Goal: Information Seeking & Learning: Learn about a topic

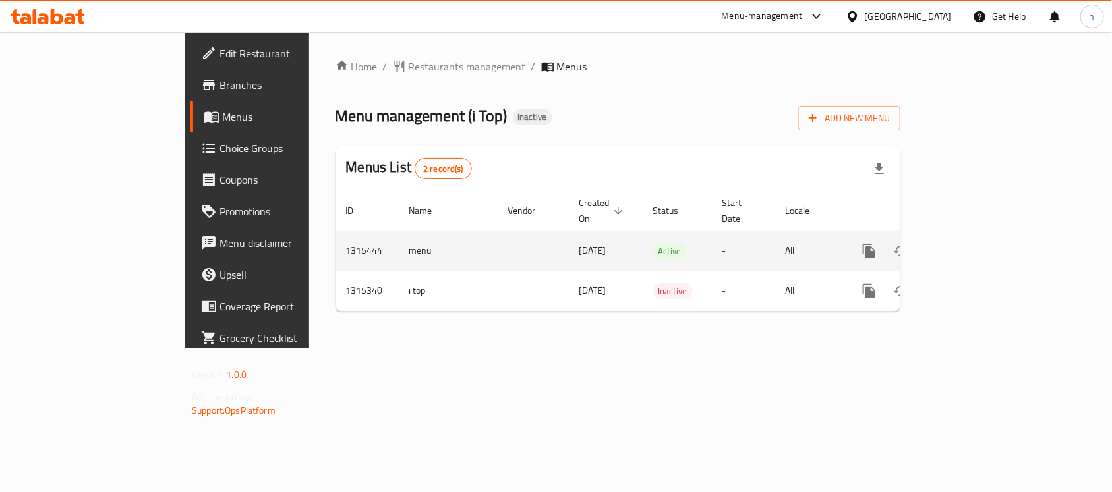
click at [972, 243] on icon "enhanced table" at bounding box center [964, 251] width 16 height 16
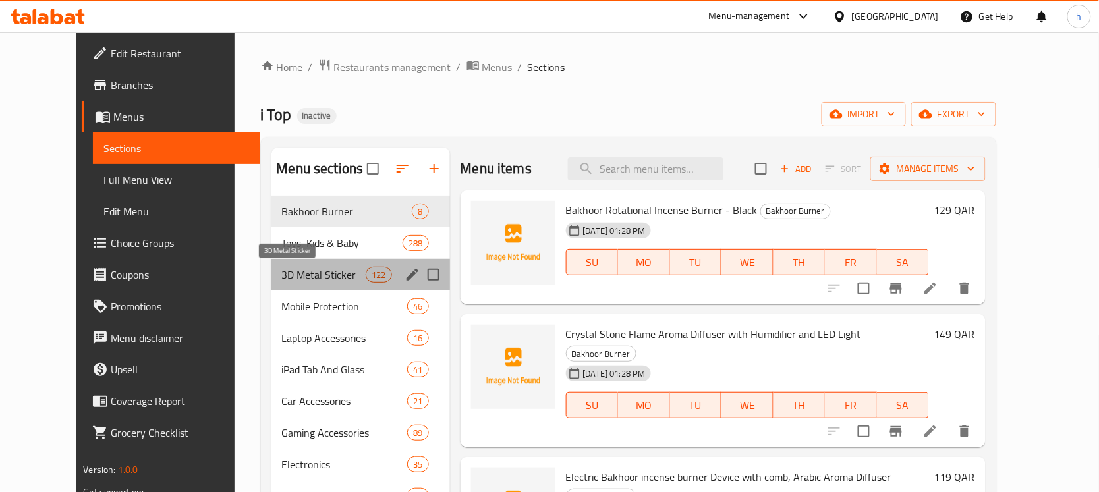
click at [285, 273] on span "3D Metal Sticker" at bounding box center [324, 275] width 84 height 16
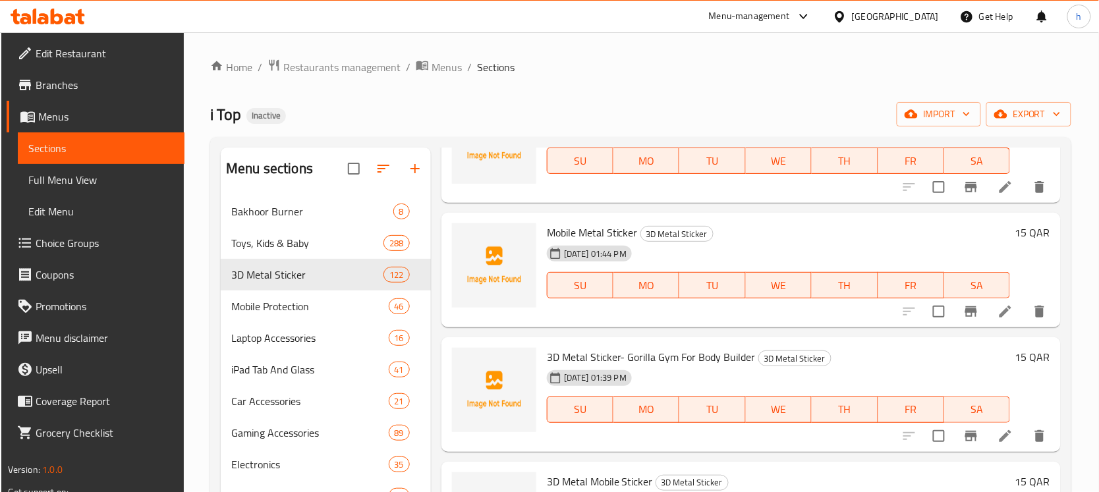
scroll to position [9307, 0]
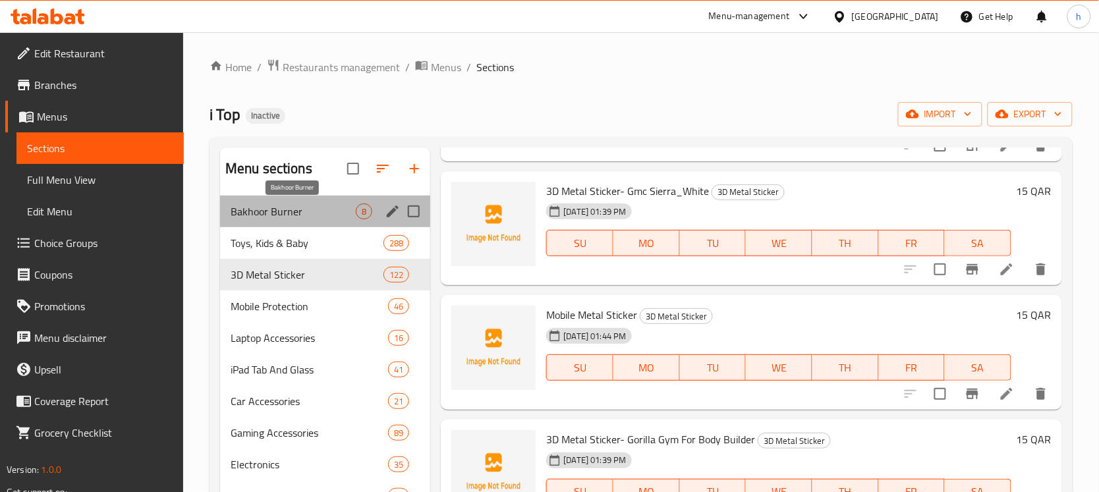
click at [269, 210] on span "Bakhoor Burner" at bounding box center [293, 212] width 125 height 16
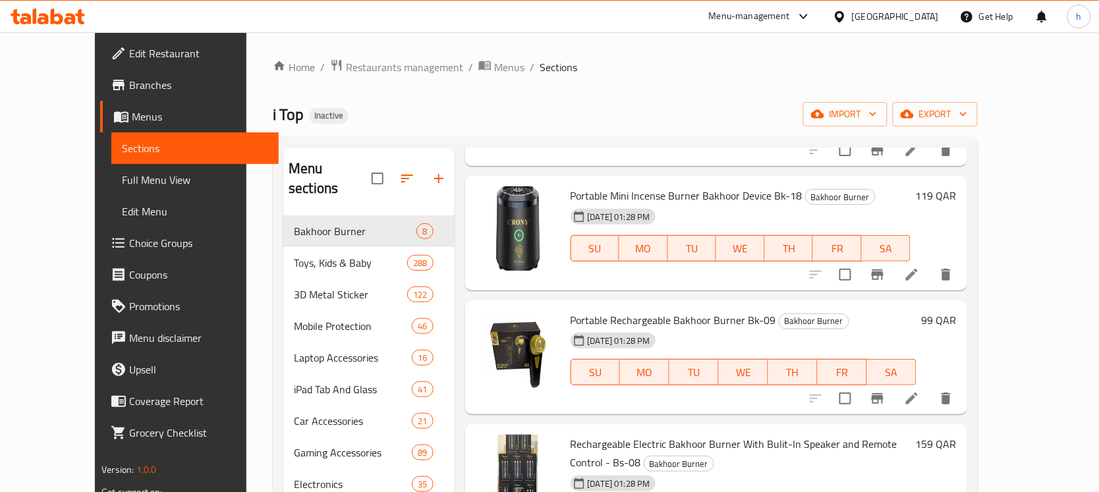
scroll to position [550, 0]
click at [557, 90] on div "Home / Restaurants management / Menus / Sections i Top Inactive import export M…" at bounding box center [625, 366] width 705 height 615
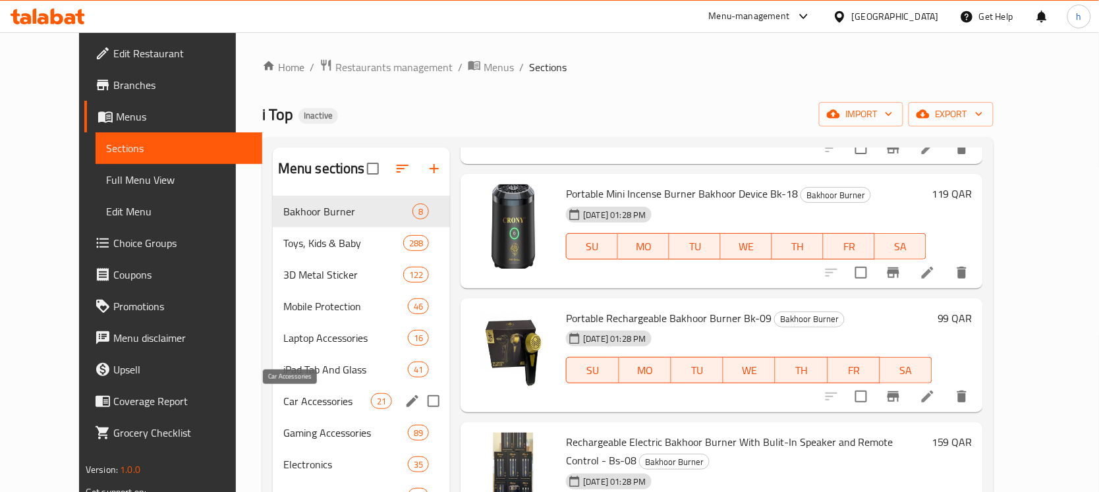
click at [283, 403] on span "Car Accessories" at bounding box center [327, 401] width 88 height 16
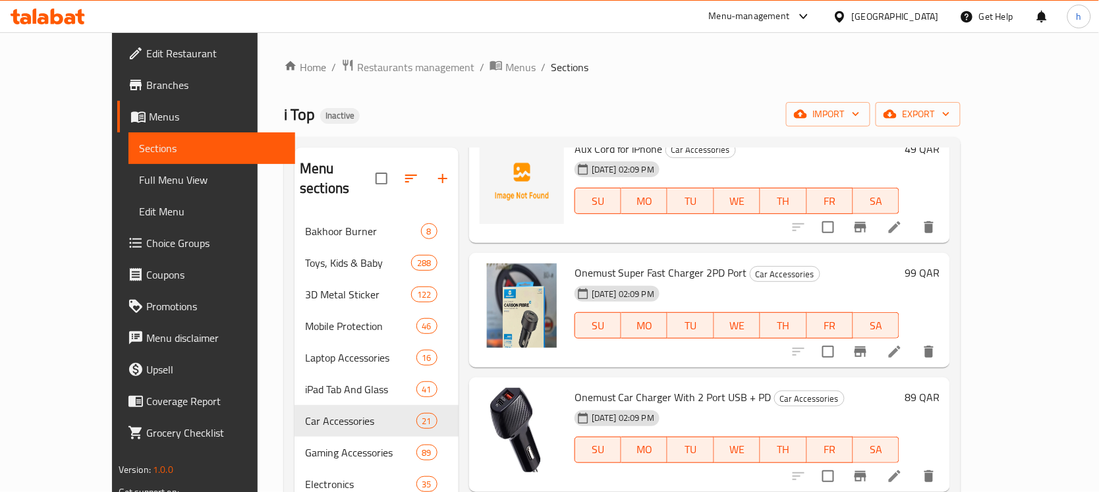
scroll to position [741, 0]
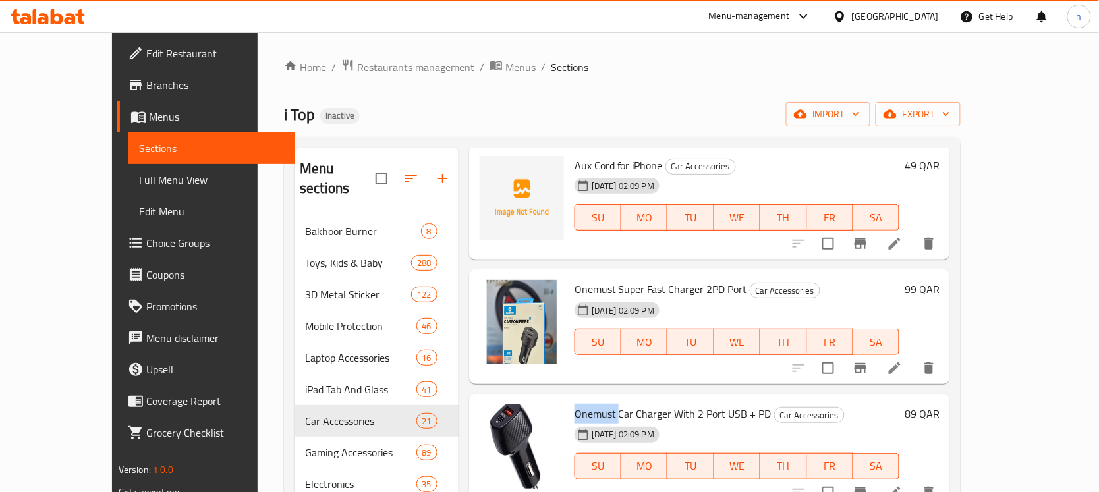
drag, startPoint x: 590, startPoint y: 339, endPoint x: 550, endPoint y: 336, distance: 39.7
click at [575, 404] on span "Onemust Car Charger With 2 Port USB + PD" at bounding box center [673, 414] width 197 height 20
copy span "Onemust"
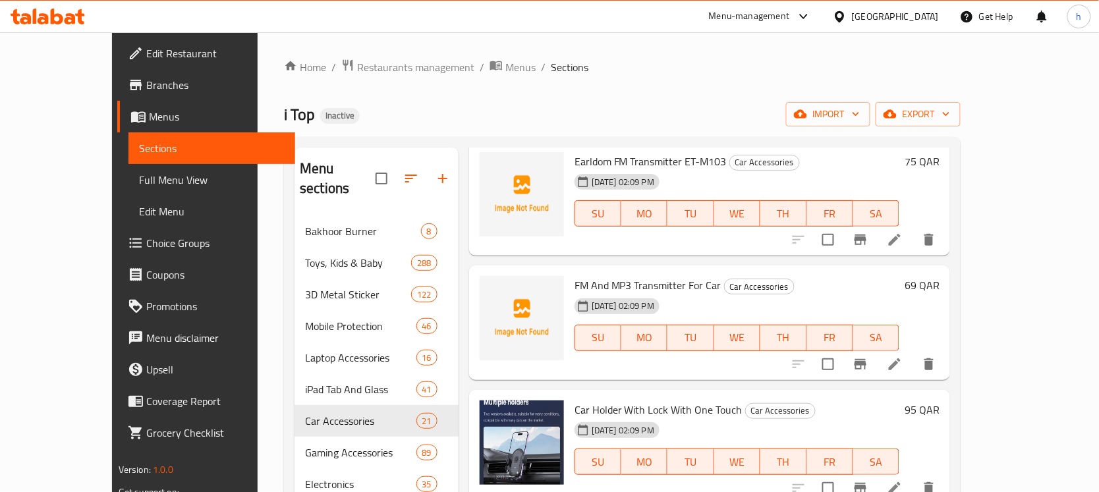
scroll to position [1812, 0]
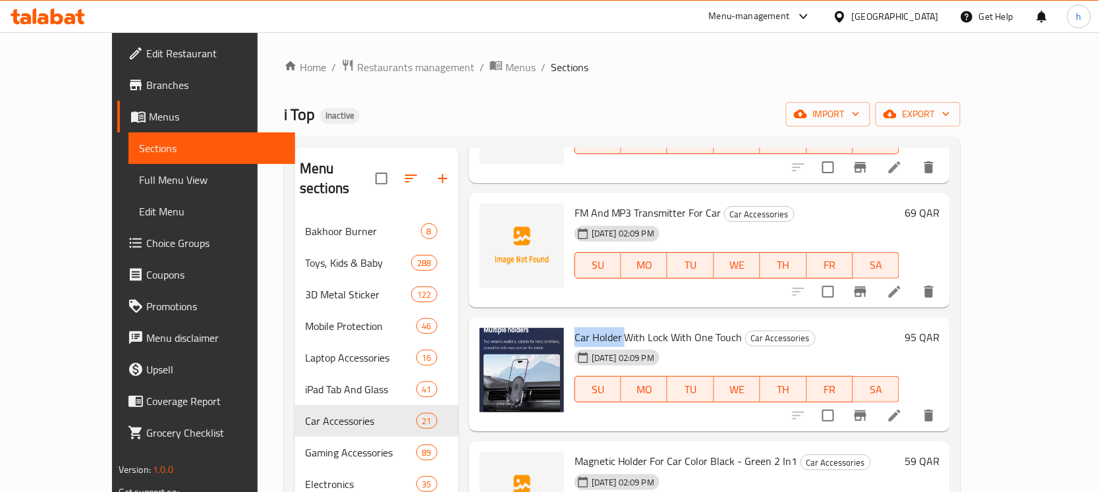
drag, startPoint x: 548, startPoint y: 264, endPoint x: 595, endPoint y: 268, distance: 46.9
click at [595, 327] on span "Car Holder With Lock With One Touch" at bounding box center [659, 337] width 168 height 20
copy span "Car Holder"
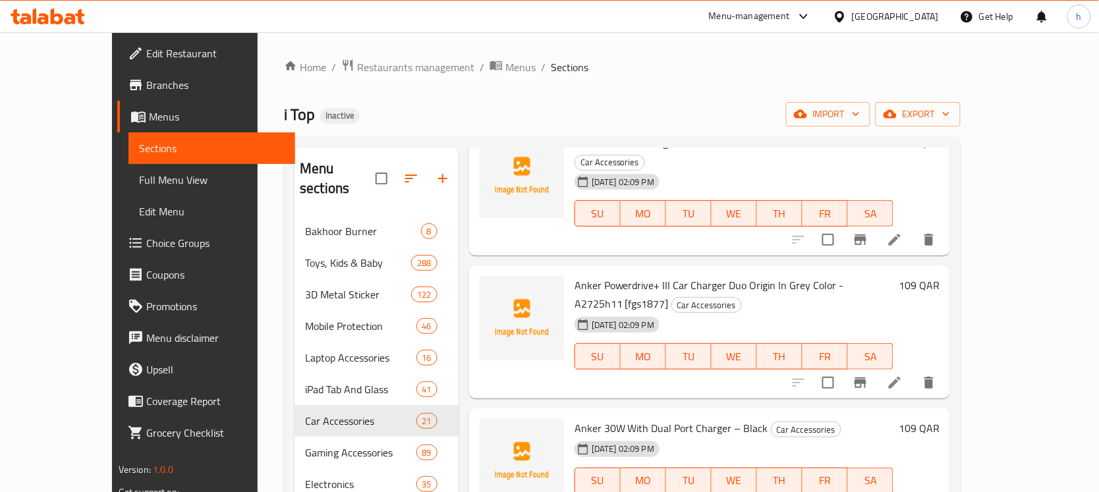
scroll to position [0, 0]
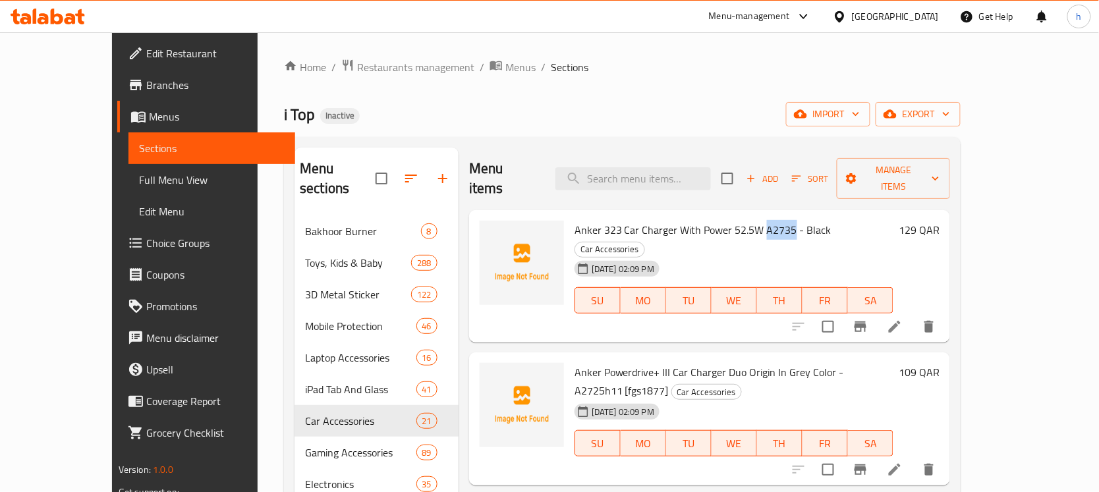
drag, startPoint x: 764, startPoint y: 214, endPoint x: 736, endPoint y: 206, distance: 29.4
click at [736, 220] on span "Anker 323 Car Charger With Power 52.5W A2735 - Black" at bounding box center [703, 230] width 257 height 20
copy span "A2735"
drag, startPoint x: 572, startPoint y: 210, endPoint x: 546, endPoint y: 208, distance: 26.4
click at [575, 220] on span "Anker 323 Car Charger With Power 52.5W A2735 - Black" at bounding box center [703, 230] width 257 height 20
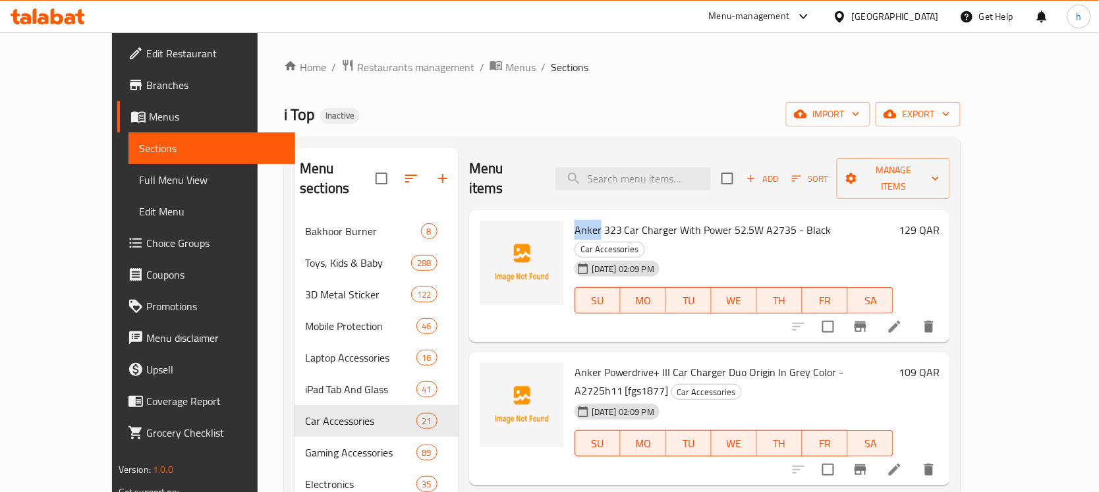
copy span "Anker"
drag, startPoint x: 595, startPoint y: 210, endPoint x: 643, endPoint y: 215, distance: 48.5
click at [643, 220] on span "Anker 323 Car Charger With Power 52.5W A2735 - Black" at bounding box center [703, 230] width 257 height 20
copy span "Car Charger"
drag, startPoint x: 703, startPoint y: 211, endPoint x: 731, endPoint y: 217, distance: 29.1
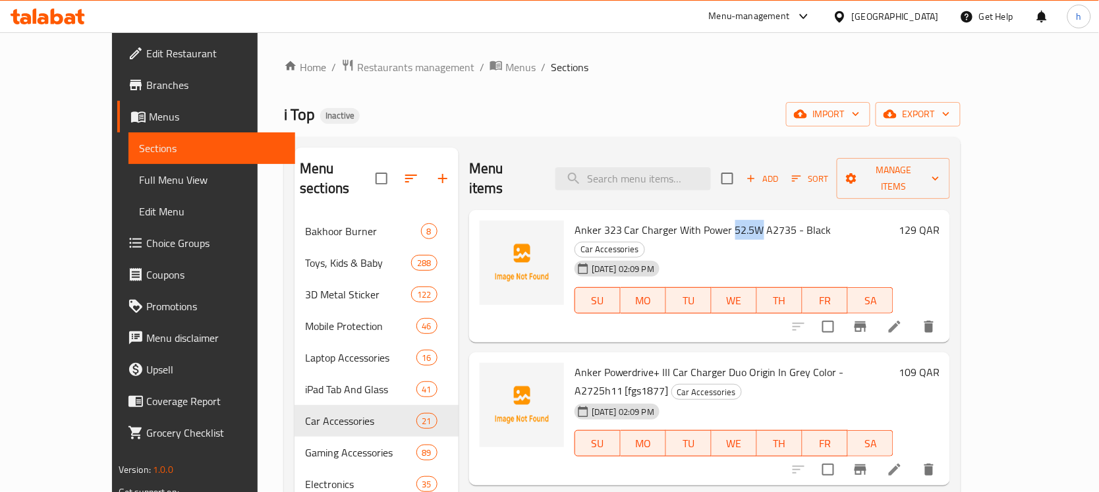
click at [731, 220] on span "Anker 323 Car Charger With Power 52.5W A2735 - Black" at bounding box center [703, 230] width 257 height 20
copy span "52.5W"
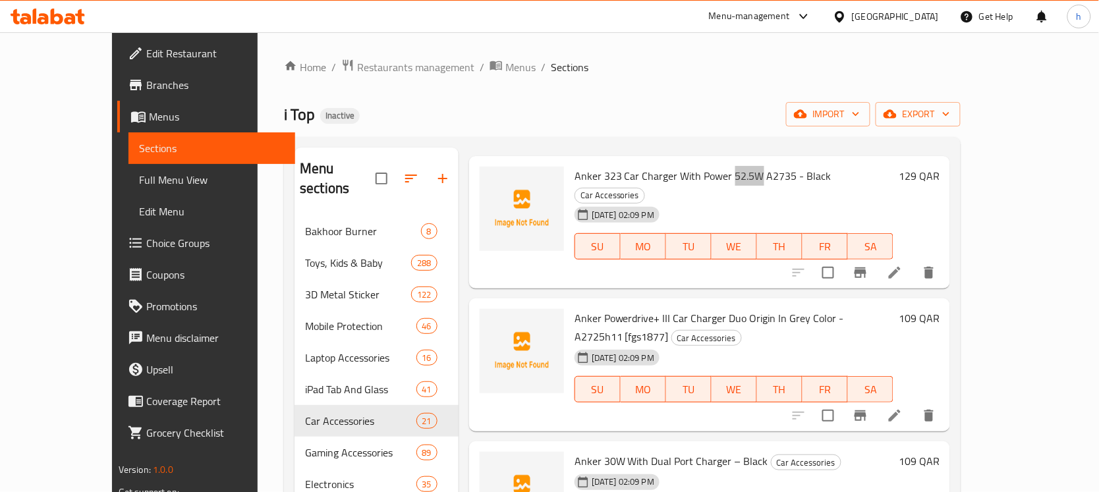
scroll to position [82, 0]
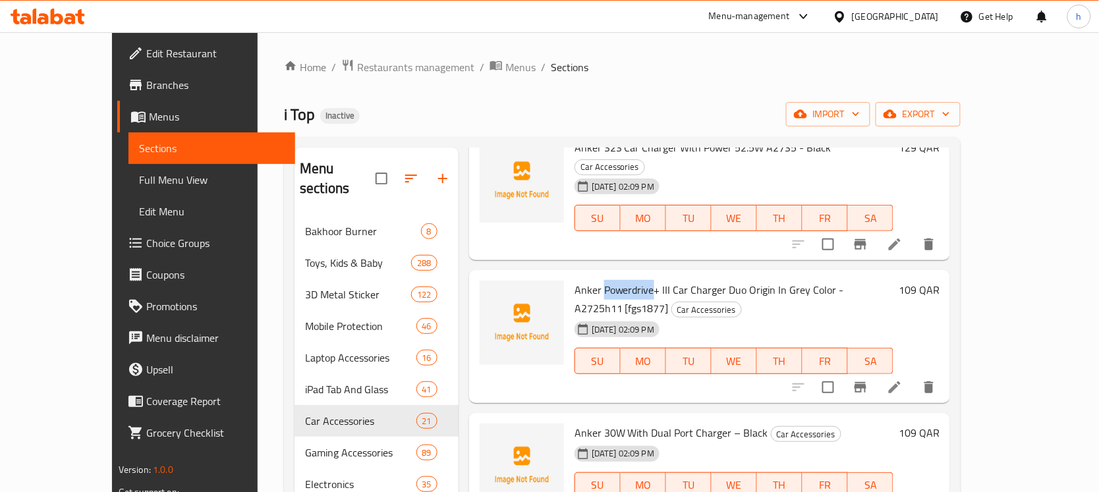
drag, startPoint x: 575, startPoint y: 251, endPoint x: 627, endPoint y: 254, distance: 52.2
click at [627, 280] on span "Anker Powerdrive+ III Car Charger Duo Origin In Grey Color - A2725h11 [fgs1877]" at bounding box center [709, 299] width 269 height 38
copy span "Powerdrive"
click at [643, 280] on span "Anker Powerdrive+ III Car Charger Duo Origin In Grey Color - A2725h11 [fgs1877]" at bounding box center [709, 299] width 269 height 38
click at [636, 280] on span "Anker Powerdrive+ III Car Charger Duo Origin In Grey Color - A2725h11 [fgs1877]" at bounding box center [709, 299] width 269 height 38
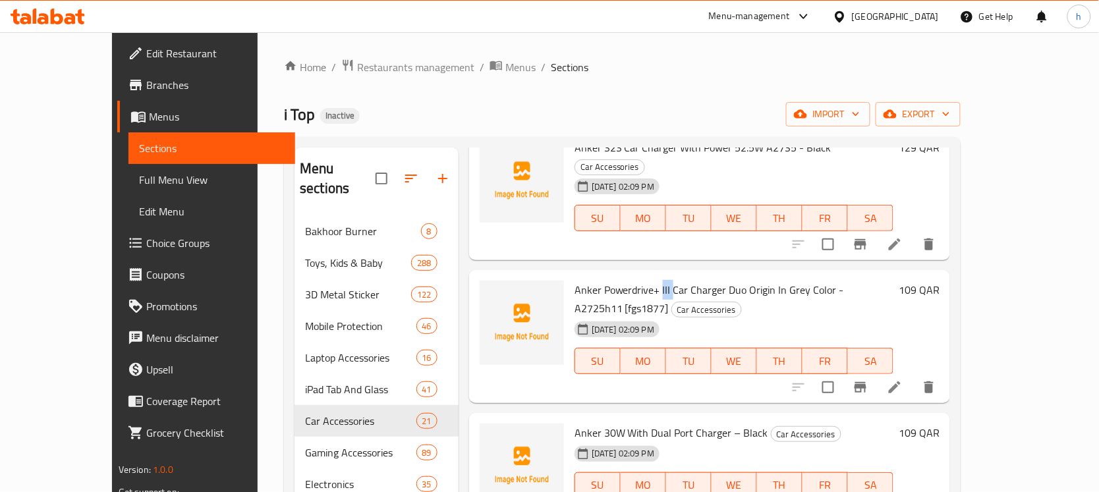
click at [636, 280] on span "Anker Powerdrive+ III Car Charger Duo Origin In Grey Color - A2725h11 [fgs1877]" at bounding box center [709, 299] width 269 height 38
drag, startPoint x: 812, startPoint y: 257, endPoint x: 860, endPoint y: 258, distance: 48.1
click at [844, 280] on span "Anker Powerdrive+ III Car Charger Duo Origin In Grey Color - A2725h11 [fgs1877]" at bounding box center [709, 299] width 269 height 38
copy span "A2725h11"
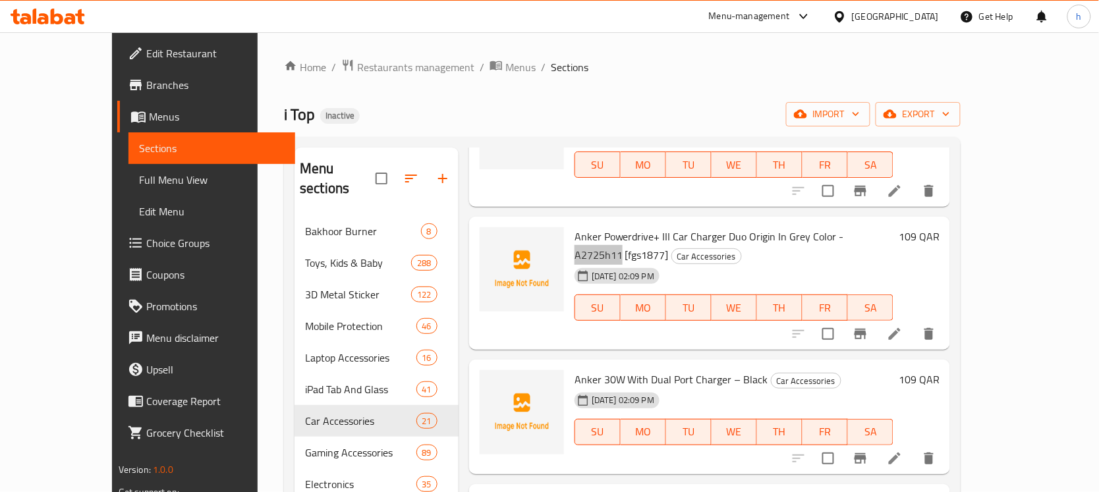
scroll to position [165, 0]
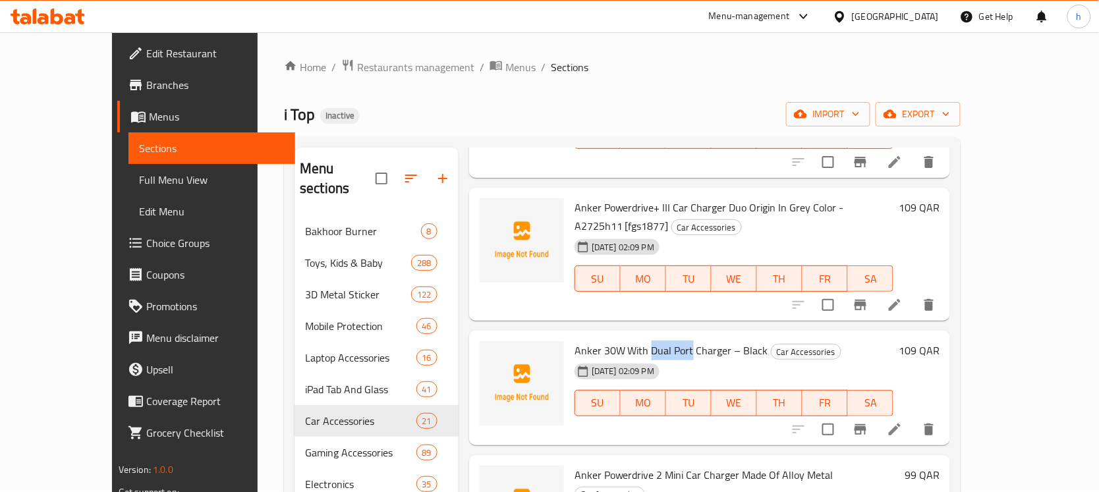
drag, startPoint x: 621, startPoint y: 297, endPoint x: 661, endPoint y: 300, distance: 39.7
click at [661, 341] on span "Anker 30W With Dual Port Charger – Black" at bounding box center [672, 351] width 194 height 20
copy span "Dual Port"
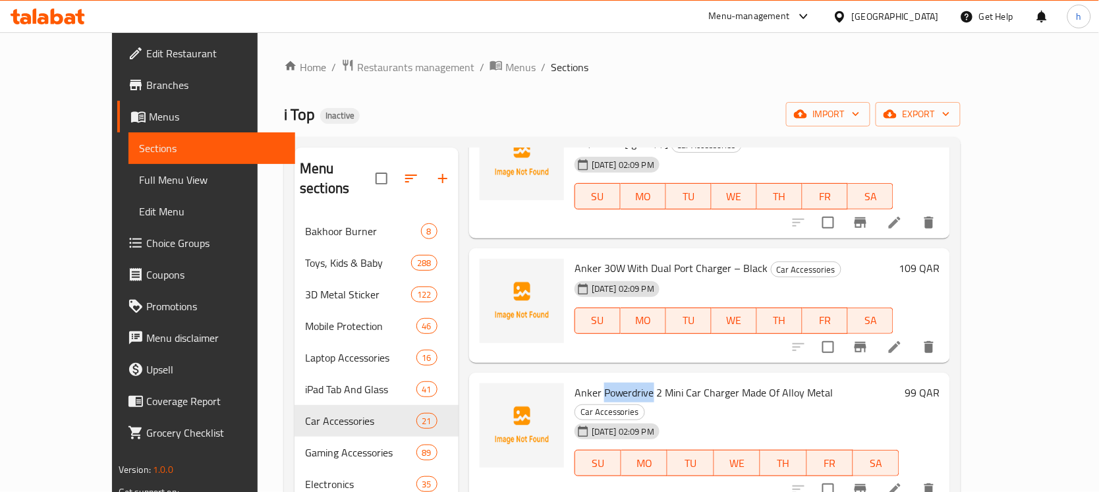
drag, startPoint x: 625, startPoint y: 338, endPoint x: 575, endPoint y: 338, distance: 49.4
click at [575, 383] on span "Anker Powerdrive 2 Mini Car Charger Made Of Alloy Metal" at bounding box center [704, 393] width 259 height 20
copy span "Powerdrive"
click at [742, 418] on div "[DATE] 02:09 PM SU MO TU WE TH FR SA" at bounding box center [736, 453] width 335 height 71
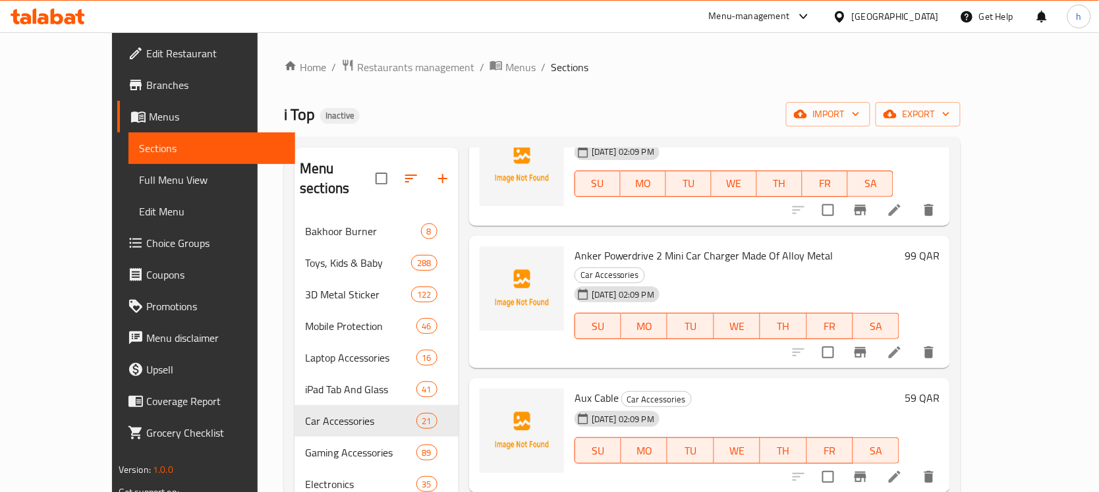
scroll to position [412, 0]
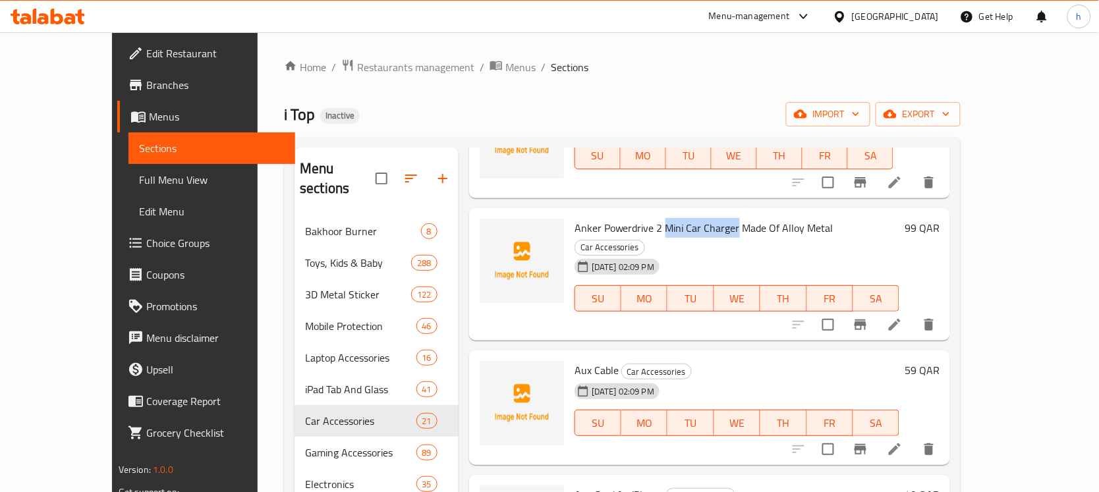
drag, startPoint x: 636, startPoint y: 166, endPoint x: 710, endPoint y: 176, distance: 73.8
click at [710, 218] on span "Anker Powerdrive 2 Mini Car Charger Made Of Alloy Metal" at bounding box center [704, 228] width 259 height 20
click at [575, 360] on span "Aux Cable" at bounding box center [597, 370] width 44 height 20
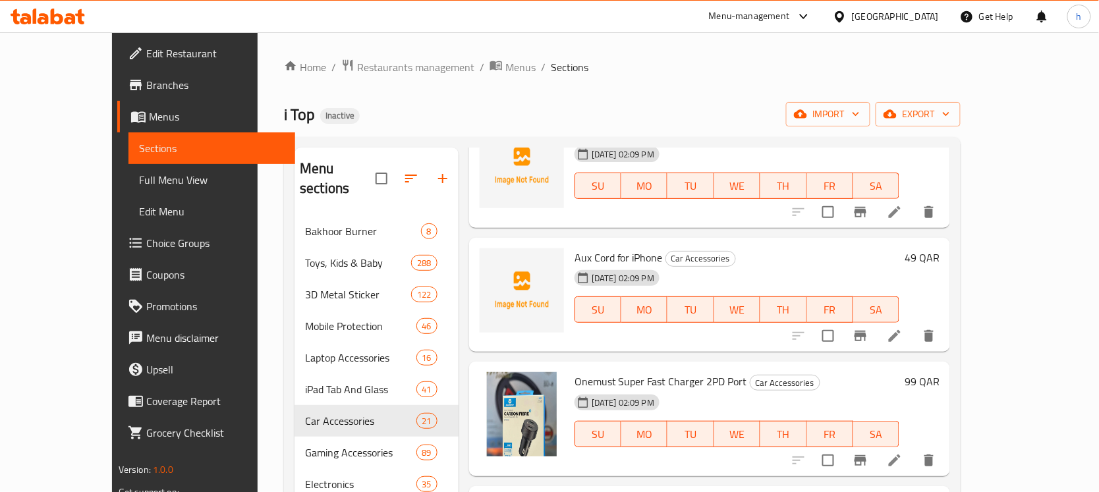
scroll to position [659, 0]
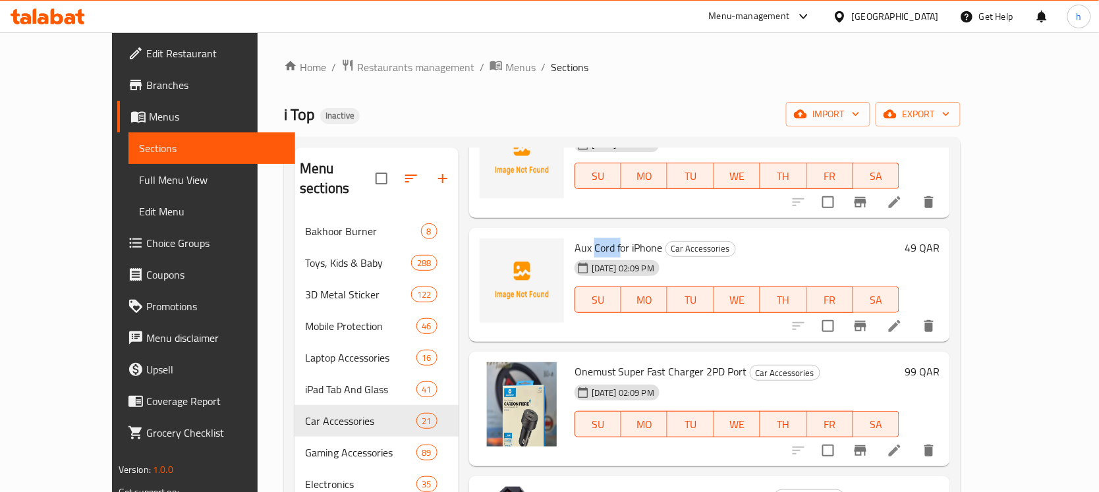
drag, startPoint x: 565, startPoint y: 170, endPoint x: 594, endPoint y: 179, distance: 29.6
click at [594, 238] on span "Aux Cord for iPhone" at bounding box center [619, 248] width 88 height 20
click at [588, 255] on div "[DATE] 02:09 PM" at bounding box center [611, 268] width 84 height 26
click at [588, 238] on span "Aux Cord for iPhone" at bounding box center [619, 248] width 88 height 20
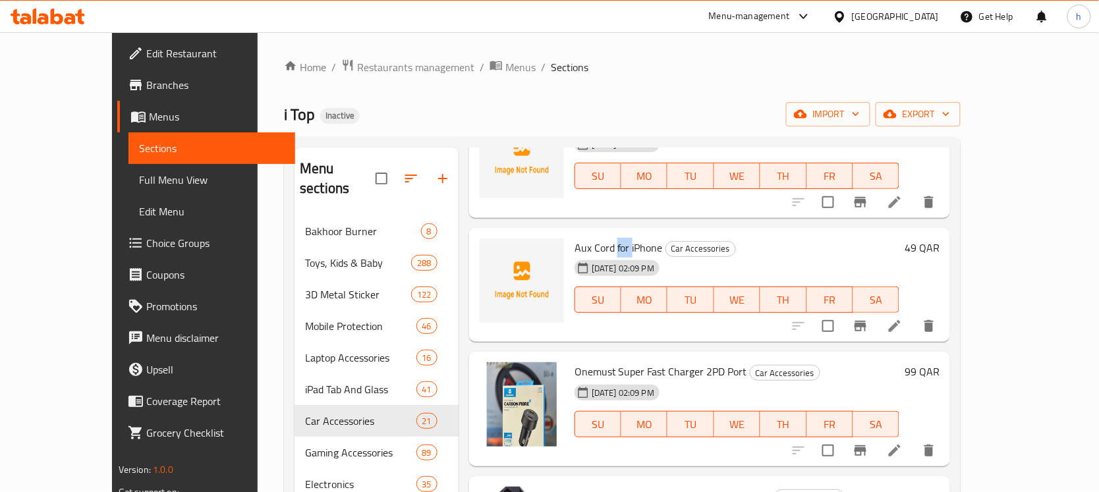
click at [588, 238] on span "Aux Cord for iPhone" at bounding box center [619, 248] width 88 height 20
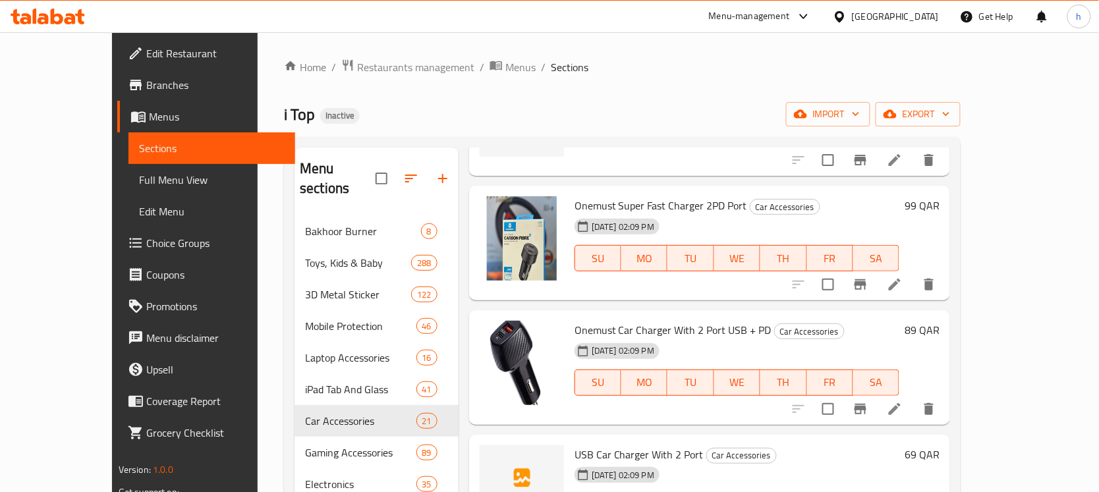
scroll to position [906, 0]
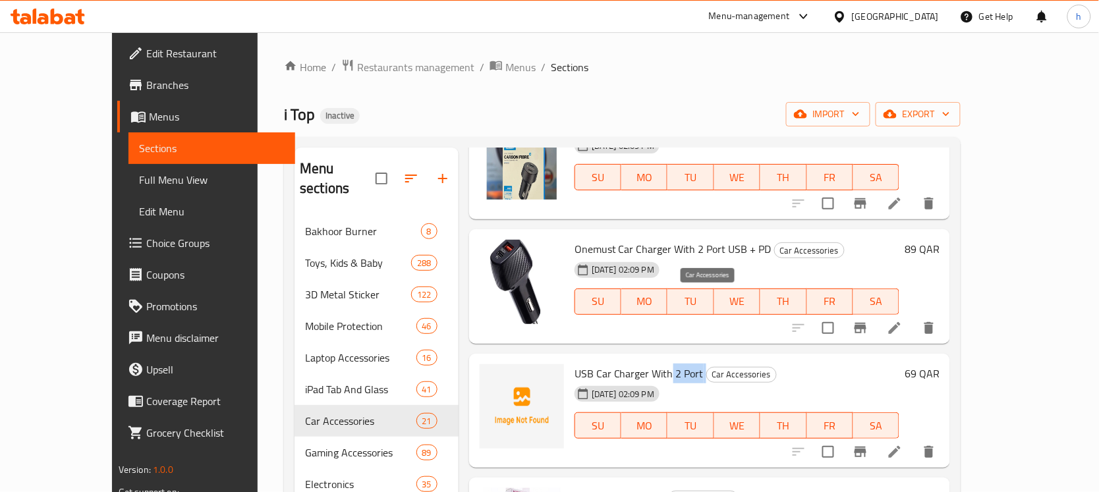
drag, startPoint x: 643, startPoint y: 297, endPoint x: 674, endPoint y: 298, distance: 31.0
click at [674, 364] on h6 "USB Car Charger With 2 Port Car Accessories" at bounding box center [737, 373] width 325 height 18
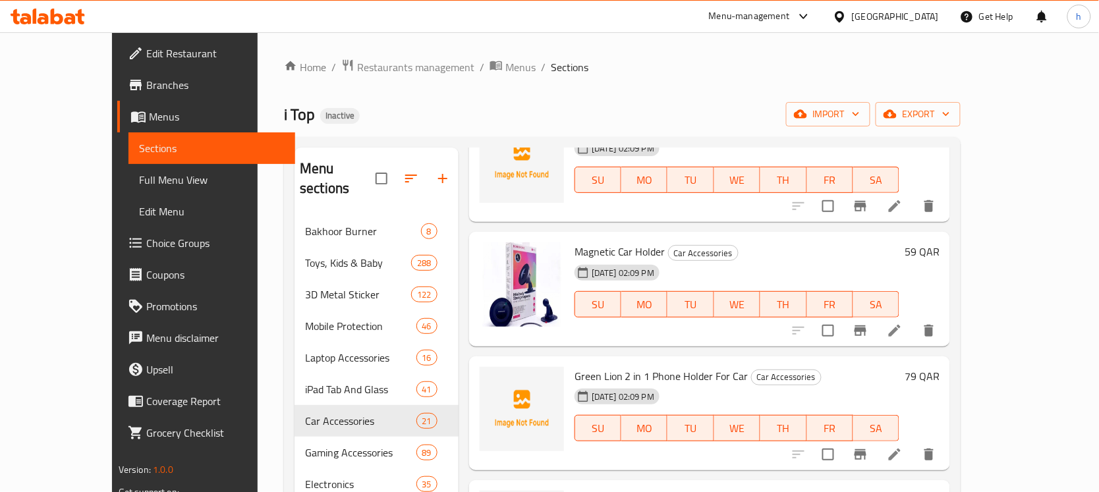
scroll to position [1153, 0]
drag, startPoint x: 594, startPoint y: 301, endPoint x: 677, endPoint y: 304, distance: 83.7
click at [677, 365] on span "Green Lion 2 in 1 Phone Holder For Car" at bounding box center [662, 375] width 174 height 20
drag, startPoint x: 685, startPoint y: 300, endPoint x: 717, endPoint y: 302, distance: 31.7
click at [717, 366] on h6 "Green Lion 2 in 1 Phone Holder For Car Car Accessories" at bounding box center [737, 375] width 325 height 18
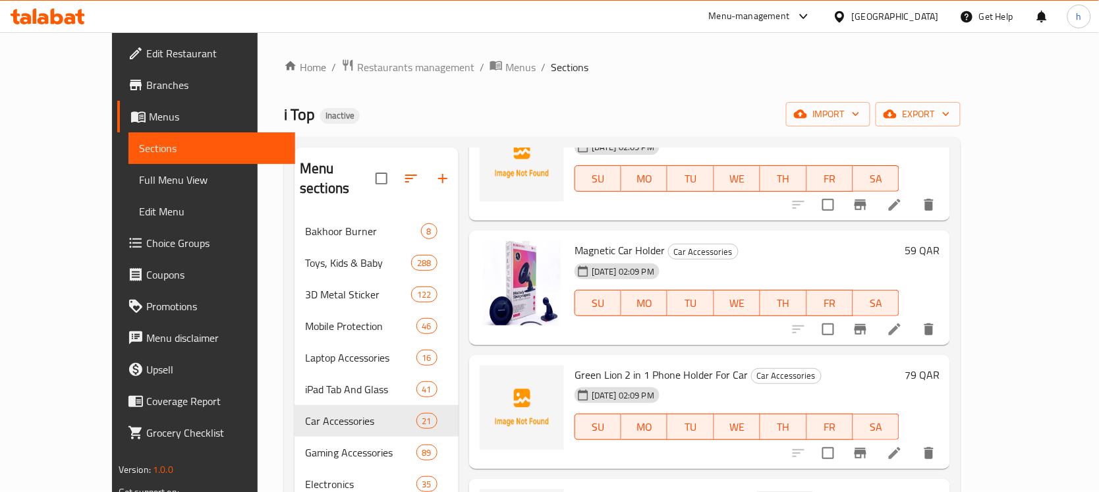
click at [616, 382] on div "[DATE] 02:09 PM" at bounding box center [611, 395] width 84 height 26
drag, startPoint x: 547, startPoint y: 300, endPoint x: 592, endPoint y: 304, distance: 45.0
click at [592, 365] on span "Green Lion 2 in 1 Phone Holder For Car" at bounding box center [662, 375] width 174 height 20
drag, startPoint x: 597, startPoint y: 301, endPoint x: 619, endPoint y: 300, distance: 22.4
click at [619, 365] on span "Green Lion 2 in 1 Phone Holder For Car" at bounding box center [662, 375] width 174 height 20
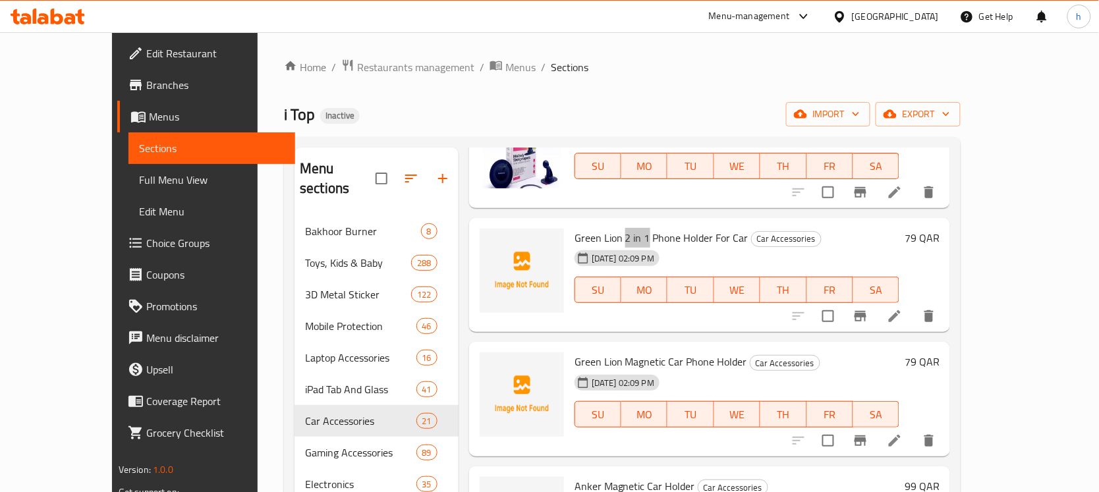
scroll to position [1318, 0]
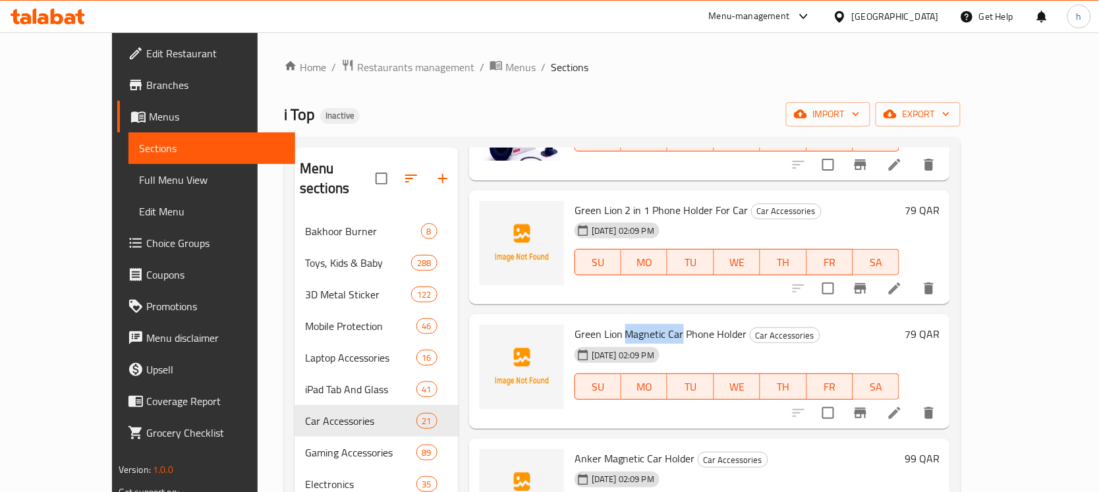
drag, startPoint x: 598, startPoint y: 259, endPoint x: 653, endPoint y: 260, distance: 55.4
click at [653, 324] on span "Green Lion Magnetic Car Phone Holder" at bounding box center [661, 334] width 173 height 20
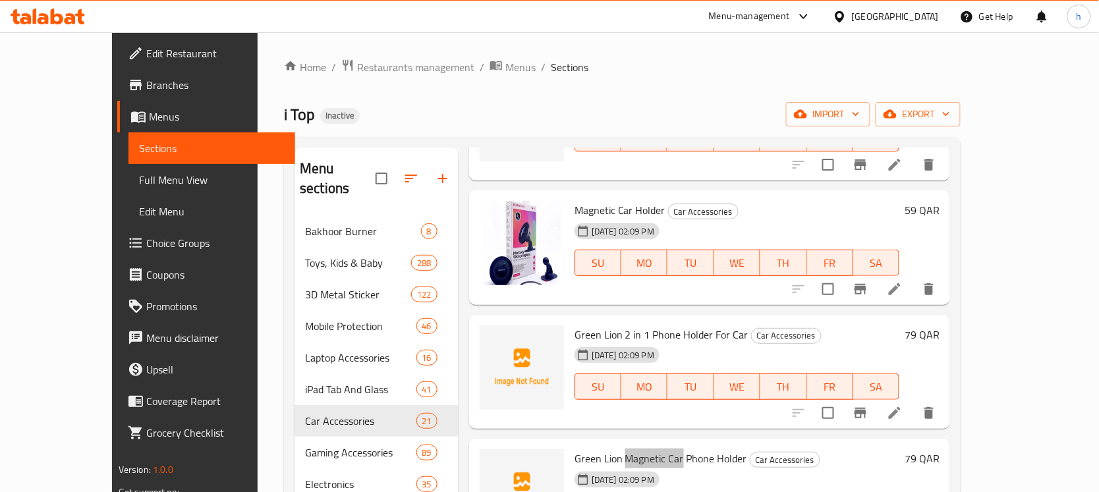
scroll to position [1235, 0]
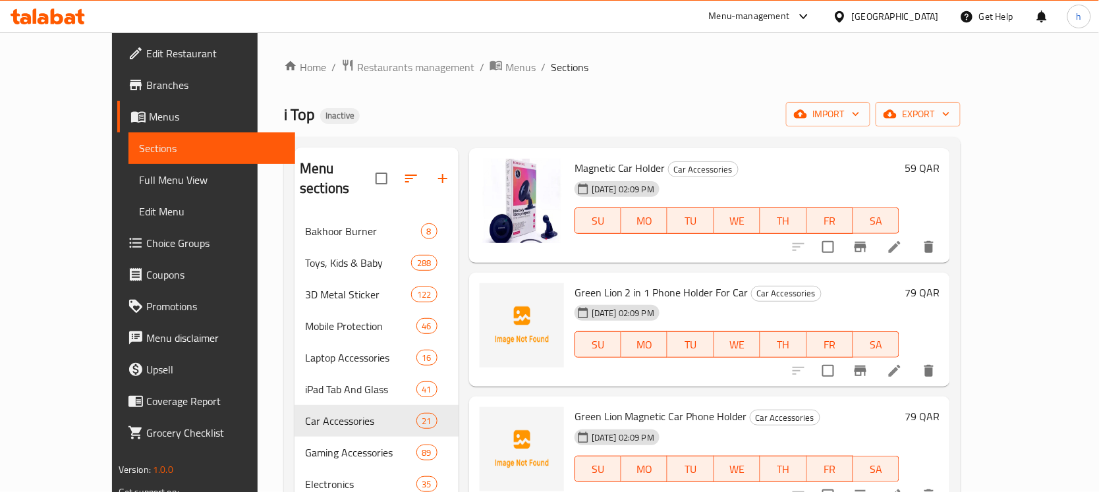
click at [580, 407] on span "Green Lion Magnetic Car Phone Holder" at bounding box center [661, 417] width 173 height 20
drag, startPoint x: 546, startPoint y: 341, endPoint x: 653, endPoint y: 347, distance: 107.6
click at [653, 407] on span "Green Lion Magnetic Car Phone Holder" at bounding box center [661, 417] width 173 height 20
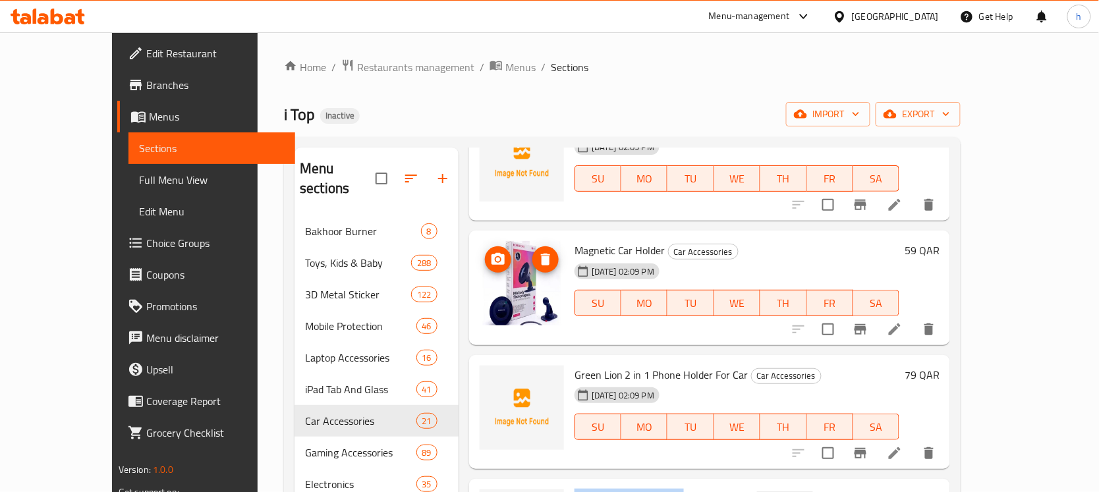
click at [514, 241] on img at bounding box center [522, 283] width 84 height 84
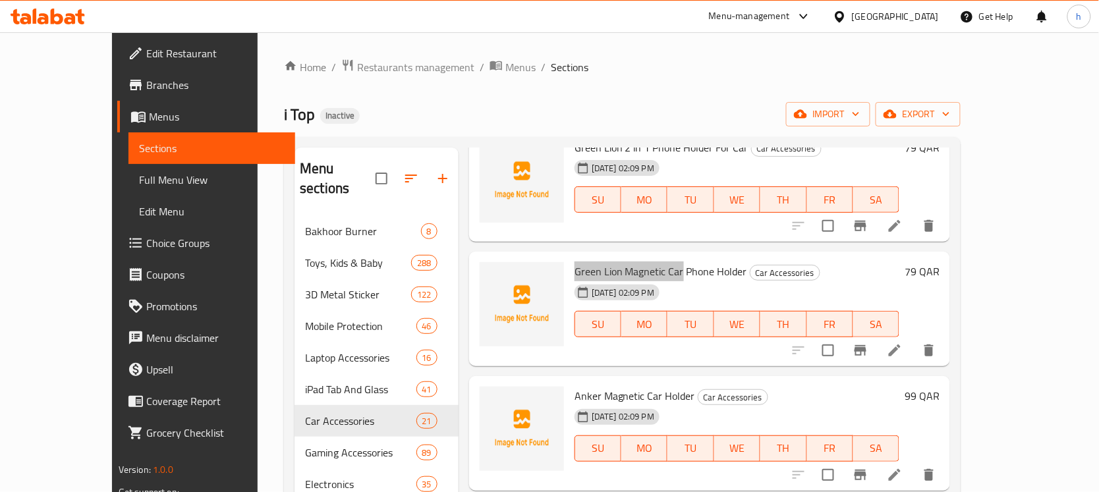
scroll to position [1400, 0]
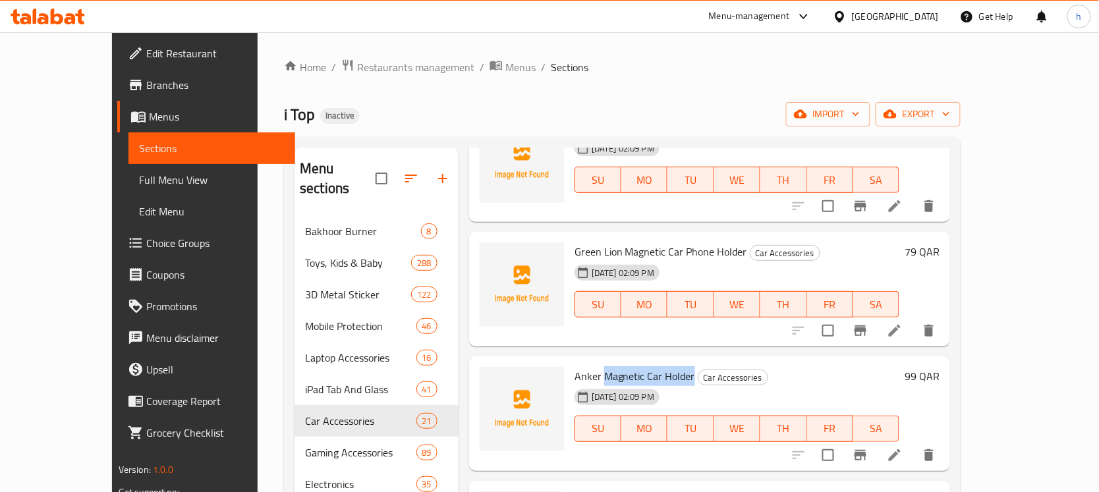
drag, startPoint x: 579, startPoint y: 303, endPoint x: 664, endPoint y: 306, distance: 85.7
click at [664, 367] on h6 "Anker Magnetic Car Holder Car Accessories" at bounding box center [737, 376] width 325 height 18
click at [575, 366] on span "Anker Magnetic Car Holder" at bounding box center [635, 376] width 121 height 20
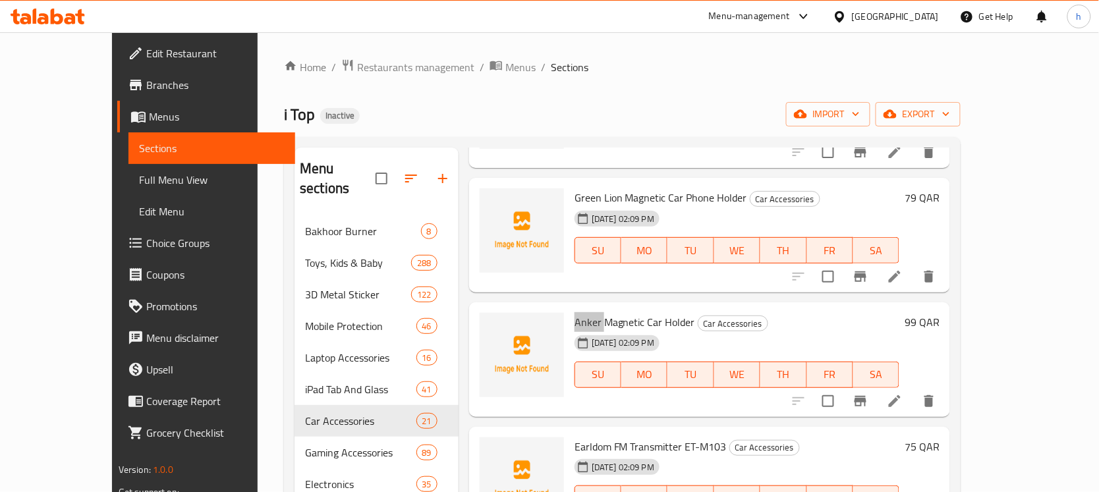
scroll to position [1483, 0]
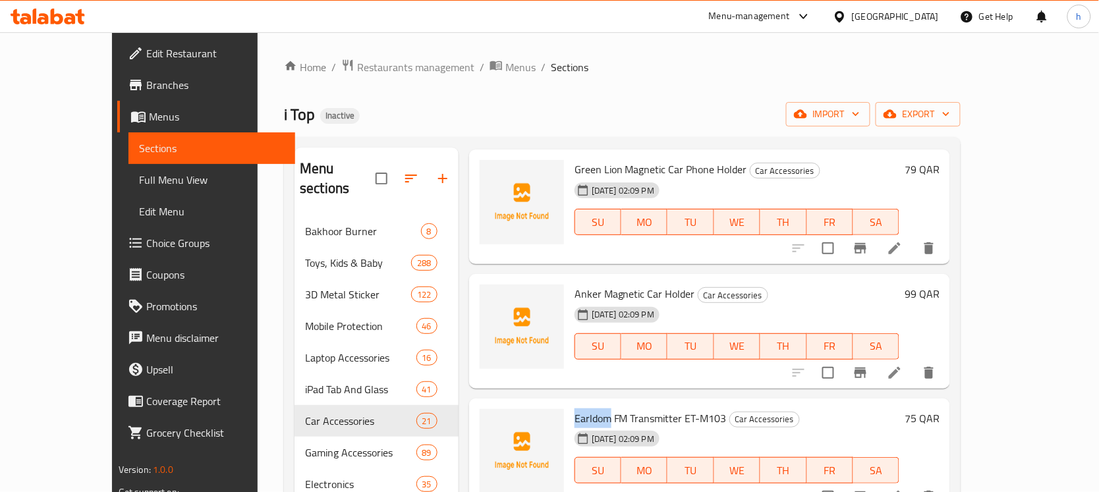
drag, startPoint x: 584, startPoint y: 343, endPoint x: 546, endPoint y: 343, distance: 38.9
click at [575, 409] on span "Earldom FM Transmitter ET-M103" at bounding box center [651, 419] width 152 height 20
drag, startPoint x: 587, startPoint y: 345, endPoint x: 654, endPoint y: 347, distance: 67.3
click at [654, 409] on span "Earldom FM Transmitter ET-M103" at bounding box center [651, 419] width 152 height 20
drag, startPoint x: 659, startPoint y: 341, endPoint x: 696, endPoint y: 341, distance: 36.9
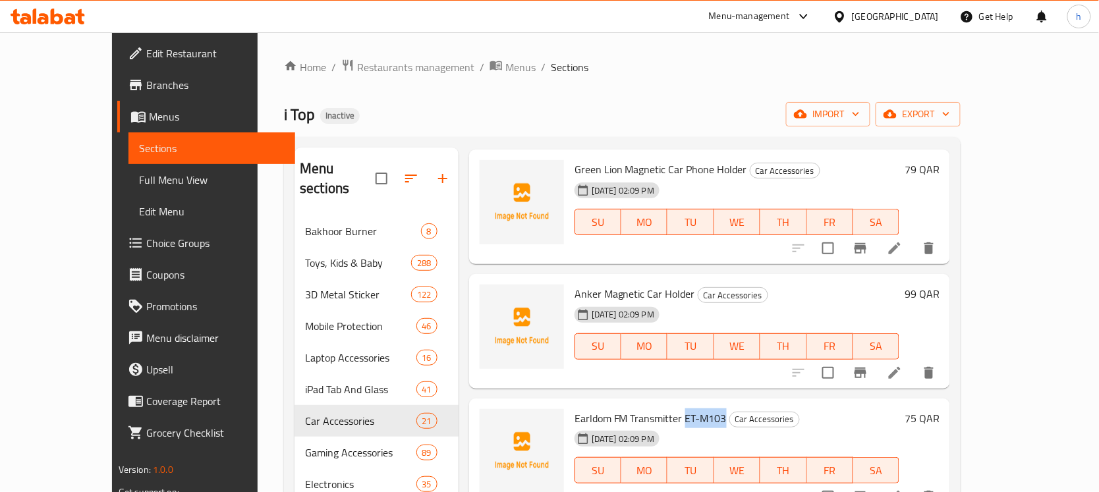
click at [696, 409] on span "Earldom FM Transmitter ET-M103" at bounding box center [651, 419] width 152 height 20
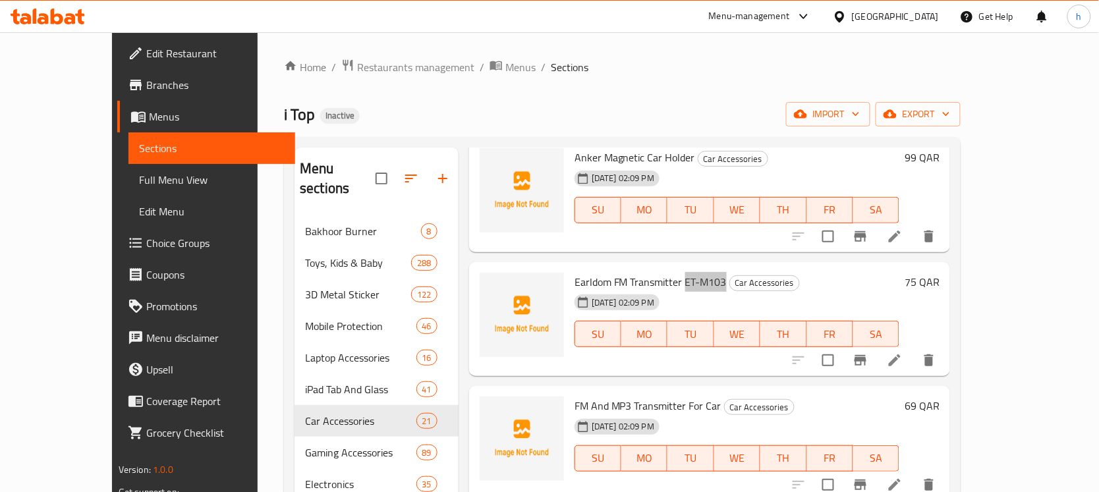
scroll to position [1647, 0]
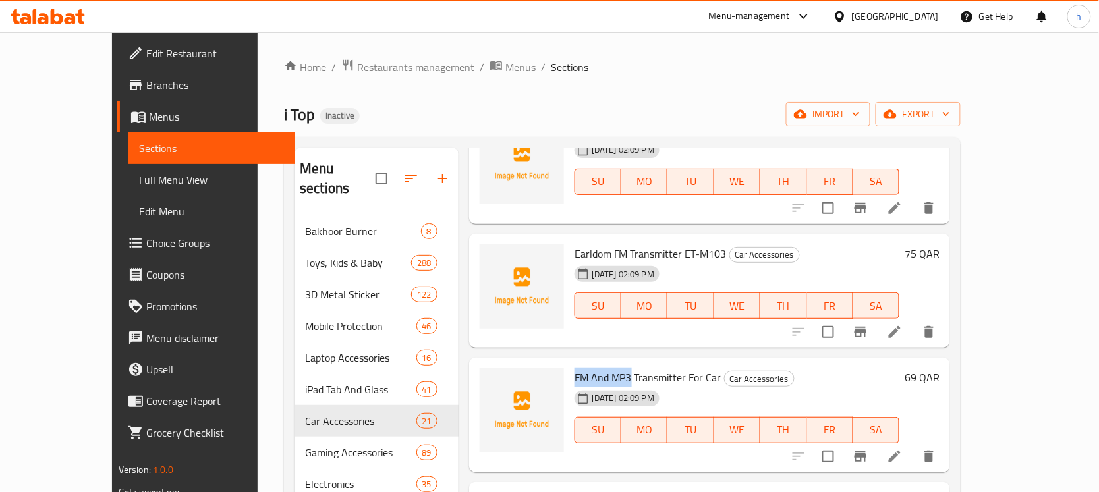
drag, startPoint x: 603, startPoint y: 301, endPoint x: 547, endPoint y: 303, distance: 56.0
click at [575, 368] on span "FM And MP3 Transmitter For Car" at bounding box center [648, 378] width 147 height 20
click at [635, 368] on span "FM And MP3 Transmitter For Car" at bounding box center [648, 378] width 147 height 20
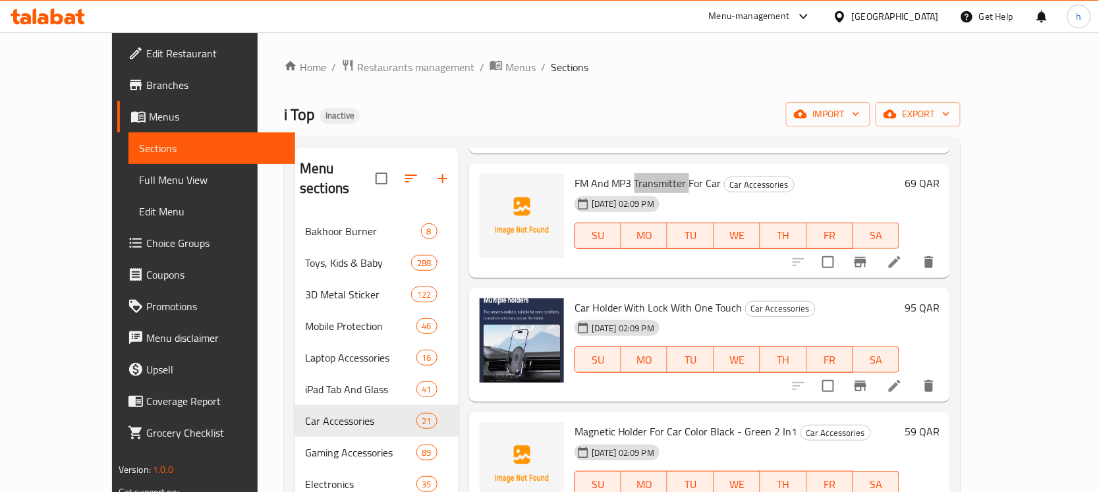
scroll to position [1894, 0]
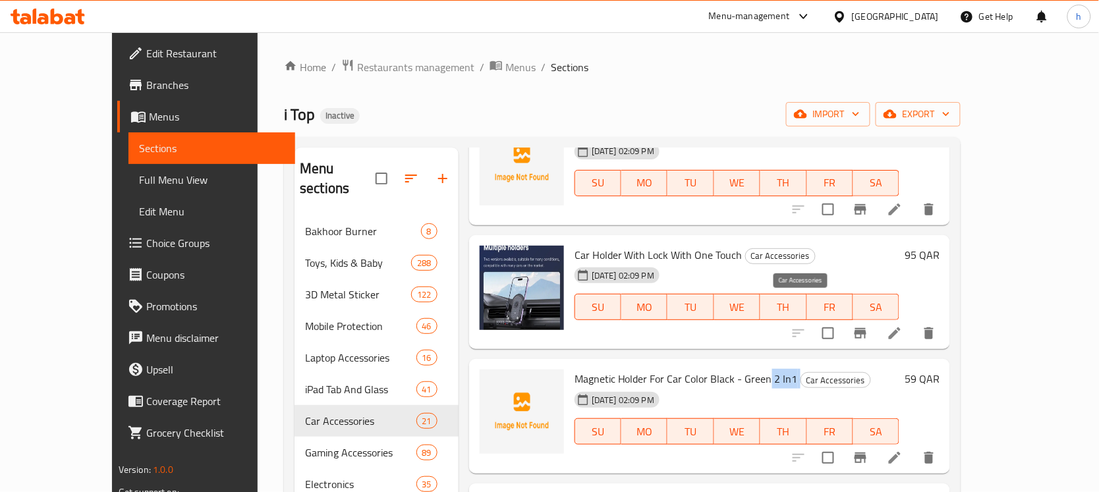
drag, startPoint x: 741, startPoint y: 306, endPoint x: 775, endPoint y: 308, distance: 33.7
click at [775, 370] on h6 "Magnetic Holder For Car Color Black - Green 2 In1 Car Accessories" at bounding box center [737, 379] width 325 height 18
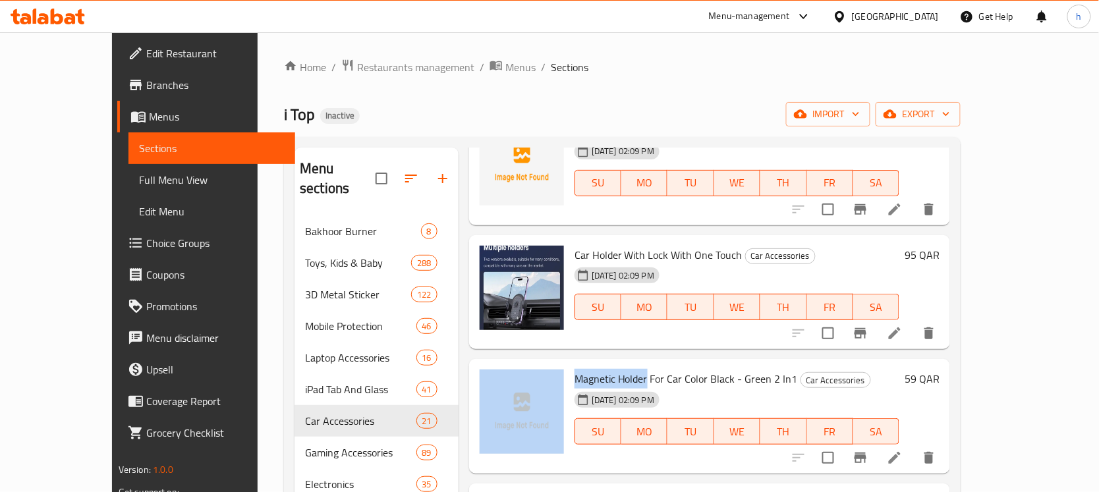
drag, startPoint x: 619, startPoint y: 303, endPoint x: 501, endPoint y: 297, distance: 118.1
click at [501, 364] on div "Magnetic Holder For Car Color Black - Green 2 In1 Car Accessories [DATE] 02:09 …" at bounding box center [709, 416] width 470 height 104
click at [586, 369] on span "Magnetic Holder For Car Color Black - Green 2 In1" at bounding box center [686, 379] width 223 height 20
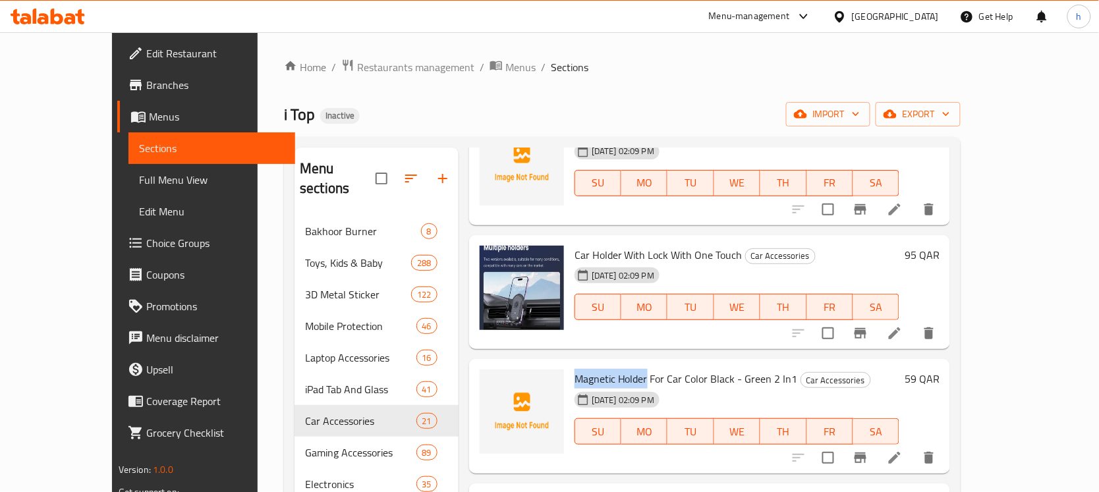
drag, startPoint x: 620, startPoint y: 303, endPoint x: 549, endPoint y: 294, distance: 71.8
click at [575, 369] on span "Magnetic Holder For Car Color Black - Green 2 In1" at bounding box center [686, 379] width 223 height 20
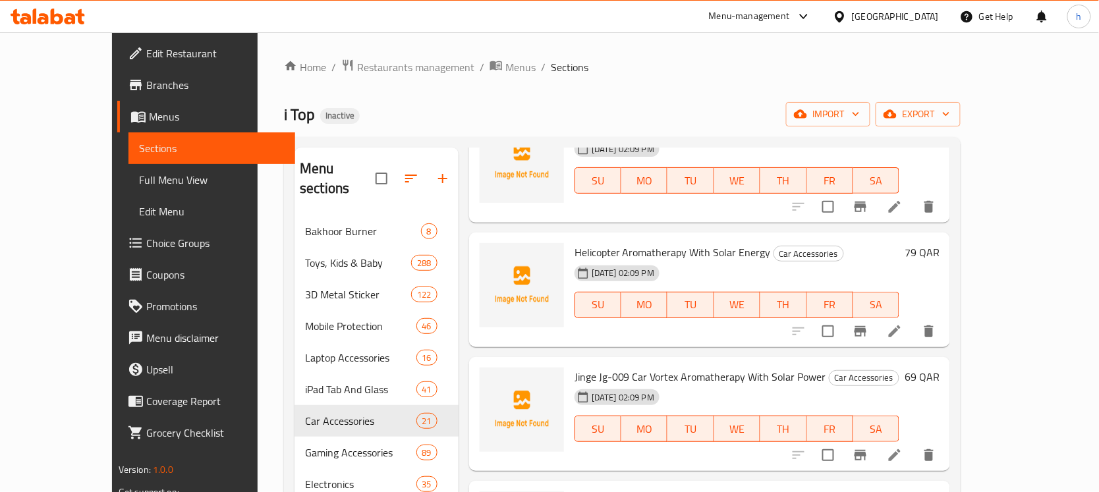
scroll to position [2146, 0]
click at [623, 242] on span "Helicopter Aromatherapy With Solar Energy" at bounding box center [673, 252] width 196 height 20
click at [689, 242] on span "Helicopter Aromatherapy With Solar Energy" at bounding box center [673, 252] width 196 height 20
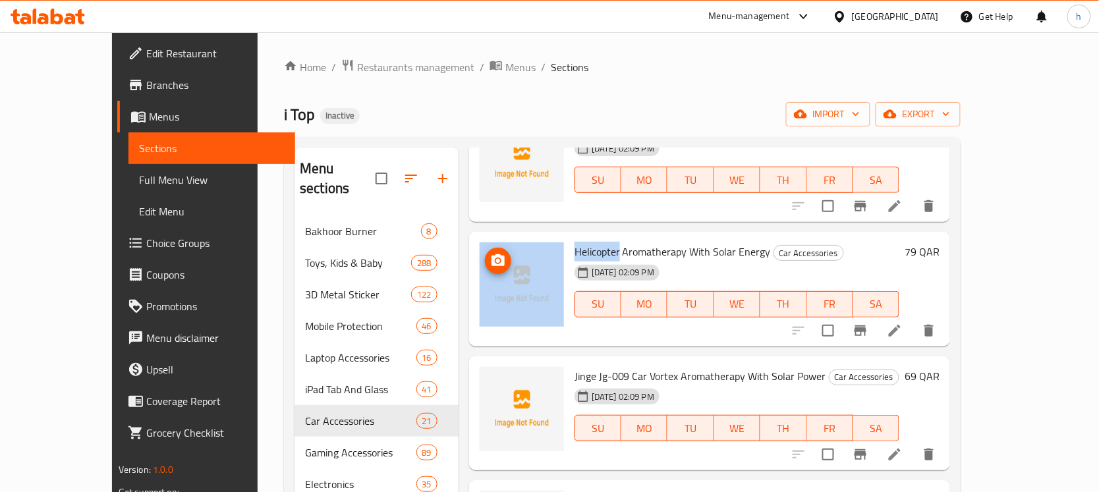
drag, startPoint x: 591, startPoint y: 177, endPoint x: 534, endPoint y: 172, distance: 56.9
click at [534, 237] on div "Helicopter Aromatherapy With Solar Energy Car Accessories [DATE] 02:09 PM SU MO…" at bounding box center [709, 289] width 470 height 104
click at [575, 242] on span "Helicopter Aromatherapy With Solar Energy" at bounding box center [673, 252] width 196 height 20
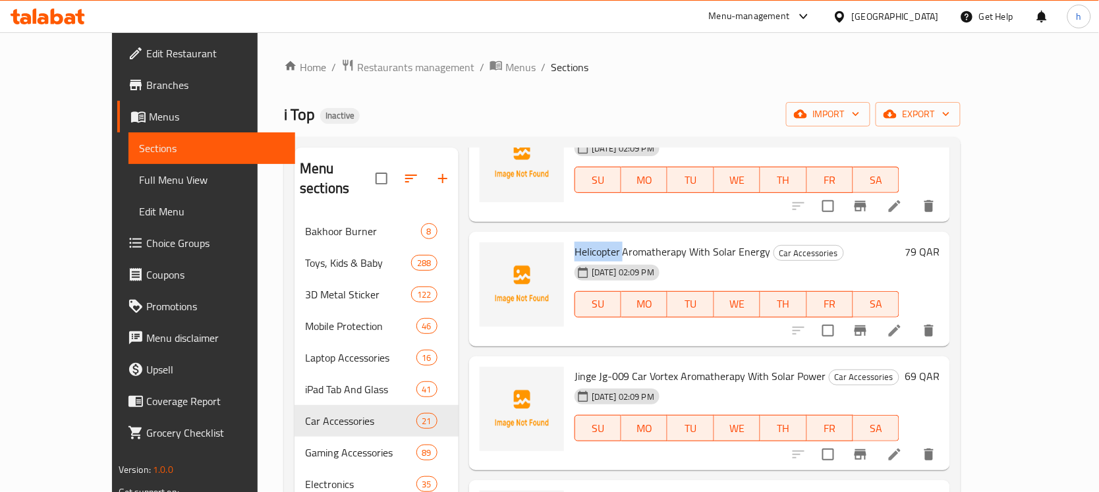
click at [575, 242] on span "Helicopter Aromatherapy With Solar Energy" at bounding box center [673, 252] width 196 height 20
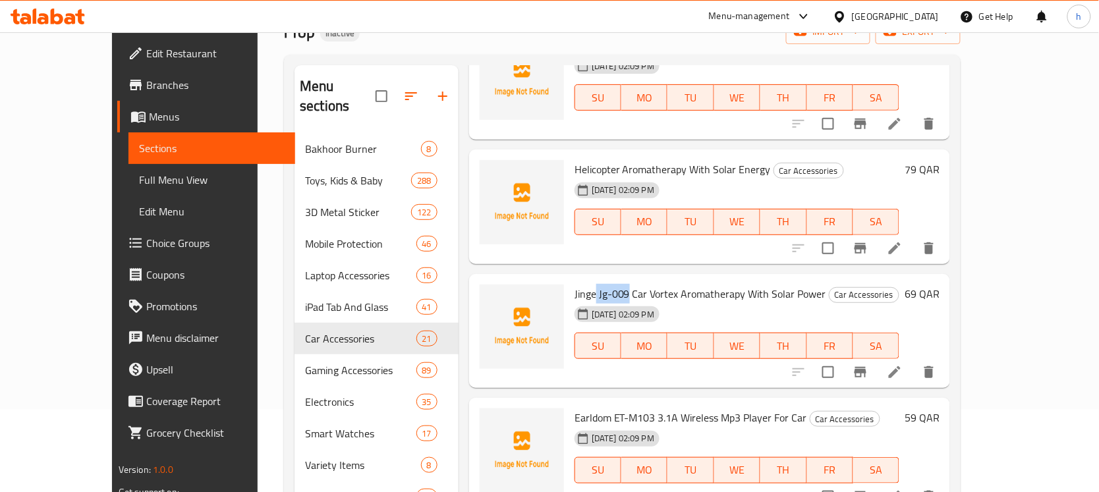
drag, startPoint x: 568, startPoint y: 217, endPoint x: 598, endPoint y: 221, distance: 30.6
click at [598, 284] on span "Jinge Jg-009 Car Vortex Aromatherapy With Solar Power" at bounding box center [701, 294] width 252 height 20
click at [610, 284] on span "Jinge Jg-009 Car Vortex Aromatherapy With Solar Power" at bounding box center [701, 294] width 252 height 20
